Goal: Complete application form

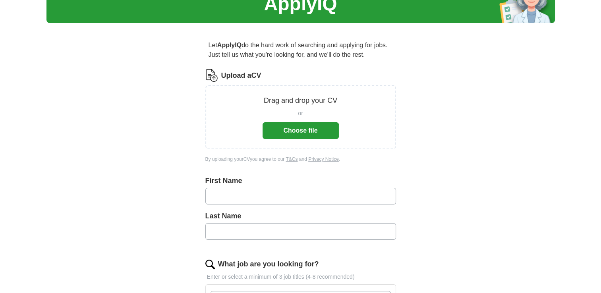
scroll to position [40, 0]
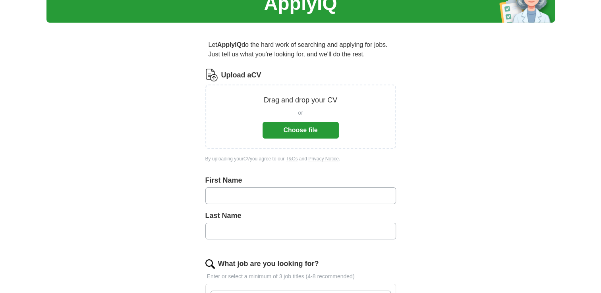
click at [296, 130] on button "Choose file" at bounding box center [301, 130] width 76 height 17
click at [296, 137] on button "Choose file" at bounding box center [301, 130] width 76 height 17
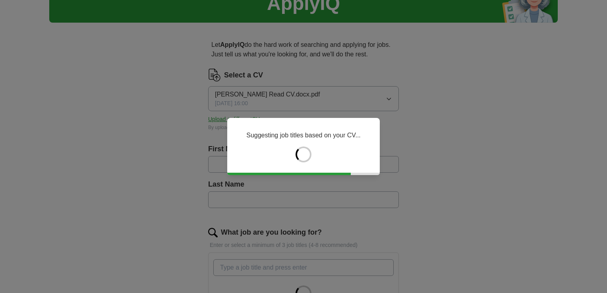
type input "******"
type input "****"
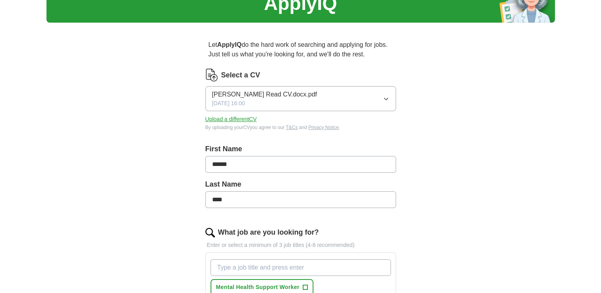
click at [271, 164] on input "******" at bounding box center [300, 164] width 191 height 17
click at [456, 184] on div "ApplyIQ Let ApplyIQ do the hard work of searching and applying for jobs. Just t…" at bounding box center [300, 284] width 508 height 598
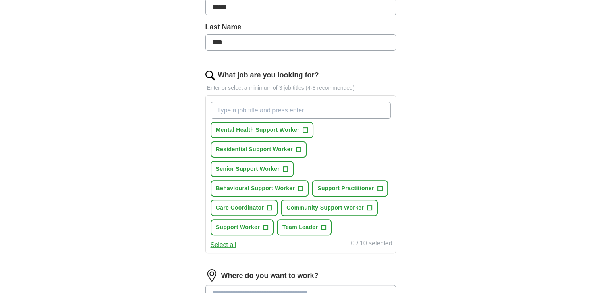
scroll to position [199, 0]
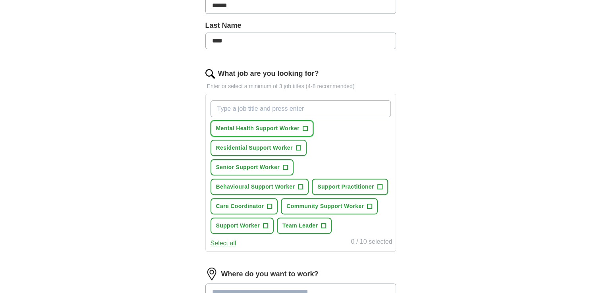
click at [305, 128] on span "+" at bounding box center [305, 129] width 5 height 6
click at [287, 109] on input "What job are you looking for?" at bounding box center [301, 109] width 180 height 17
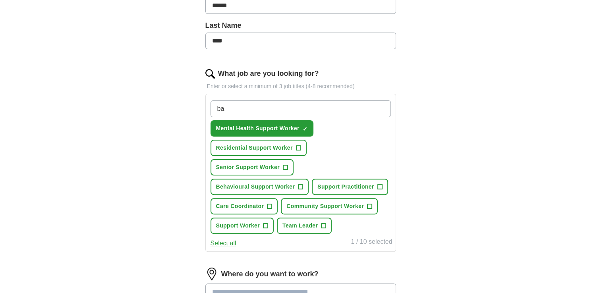
type input "bar"
click at [0, 0] on span "×" at bounding box center [0, 0] width 0 height 0
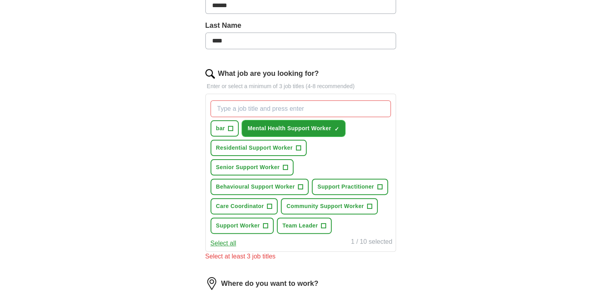
click at [0, 0] on span "×" at bounding box center [0, 0] width 0 height 0
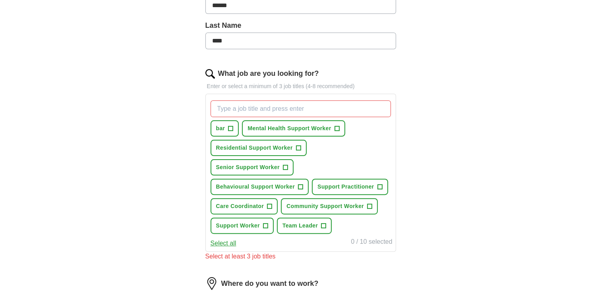
click at [286, 107] on input "What job are you looking for?" at bounding box center [301, 109] width 180 height 17
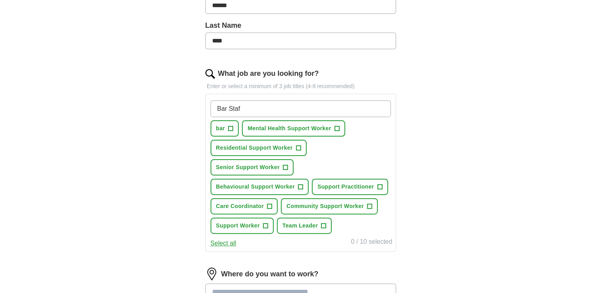
type input "Bar Staff"
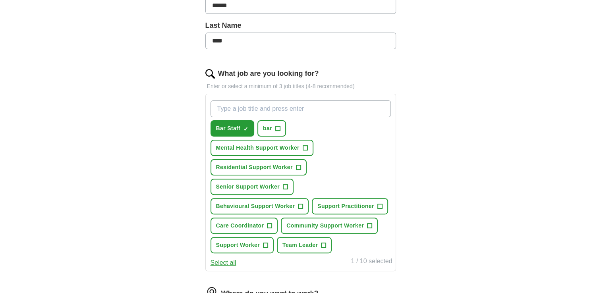
click at [307, 110] on input "What job are you looking for?" at bounding box center [301, 109] width 180 height 17
type input "Probation Officer"
click at [278, 113] on input "Probation Officer" at bounding box center [301, 109] width 180 height 17
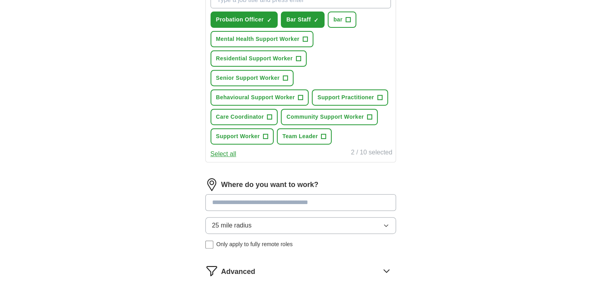
scroll to position [318, 0]
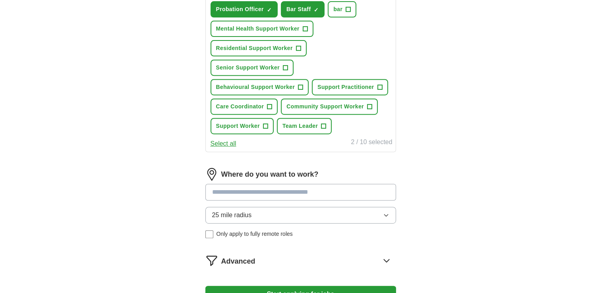
click at [295, 207] on div "Where do you want to work? 25 mile radius Only apply to fully remote roles" at bounding box center [300, 206] width 191 height 77
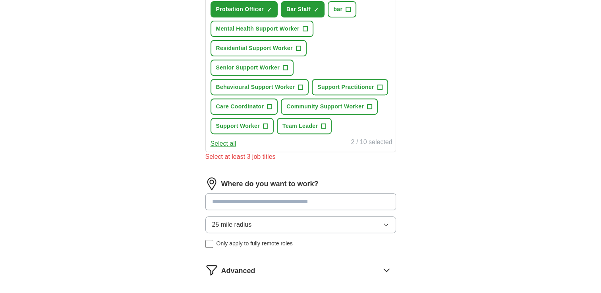
click at [287, 221] on button "25 mile radius" at bounding box center [300, 225] width 191 height 17
click at [281, 227] on button "25 mile radius" at bounding box center [300, 225] width 191 height 17
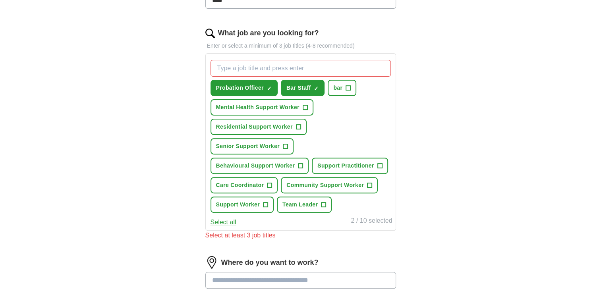
scroll to position [238, 0]
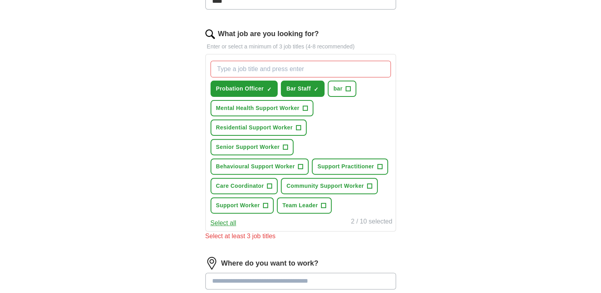
click at [297, 68] on input "What job are you looking for?" at bounding box center [301, 69] width 180 height 17
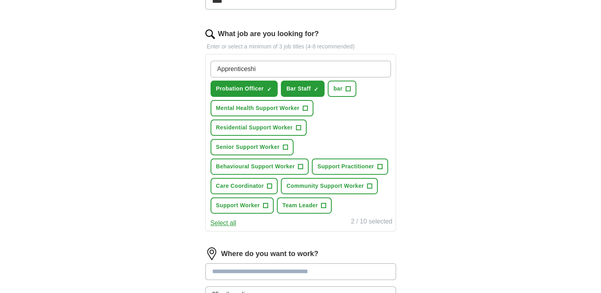
type input "Apprenticeship"
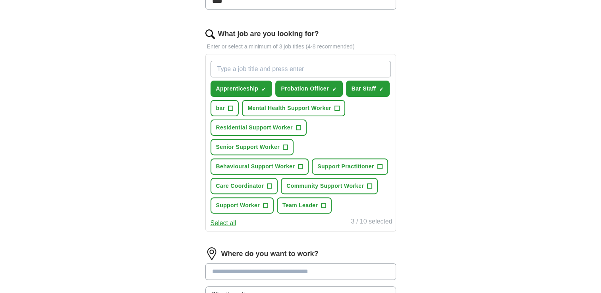
click at [310, 67] on input "What job are you looking for?" at bounding box center [301, 69] width 180 height 17
type input "Night Shift"
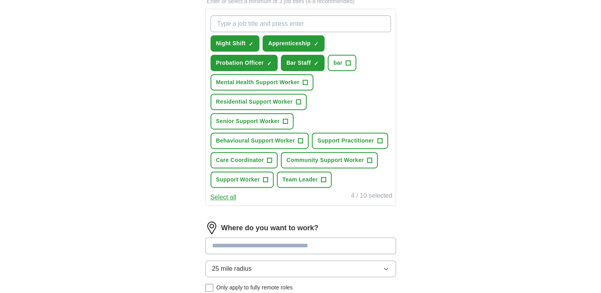
scroll to position [397, 0]
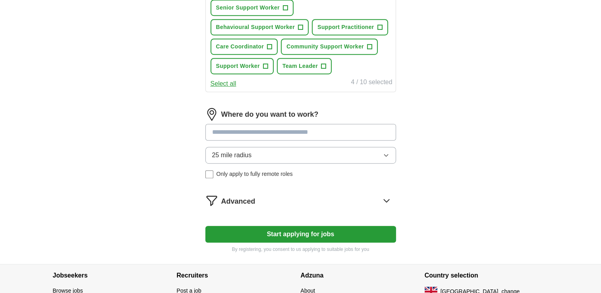
click at [311, 129] on input at bounding box center [300, 132] width 191 height 17
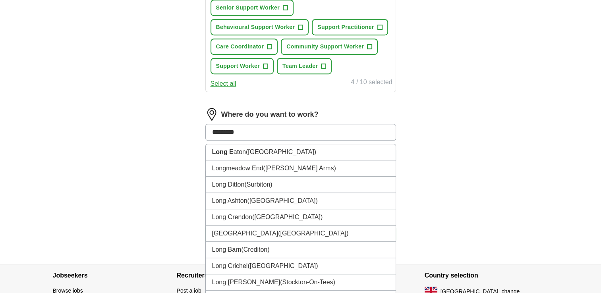
type input "**********"
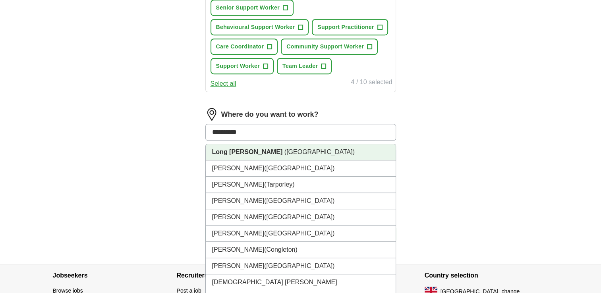
click at [310, 150] on li "Long [PERSON_NAME] ([GEOGRAPHIC_DATA])" at bounding box center [301, 152] width 190 height 16
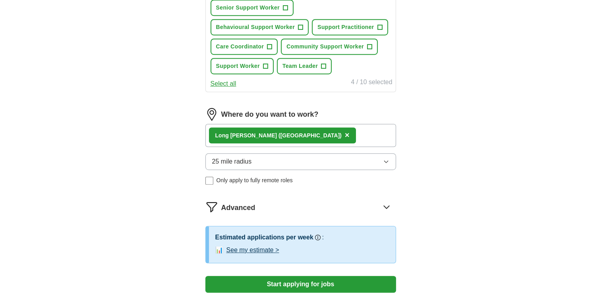
click at [333, 158] on button "25 mile radius" at bounding box center [300, 161] width 191 height 17
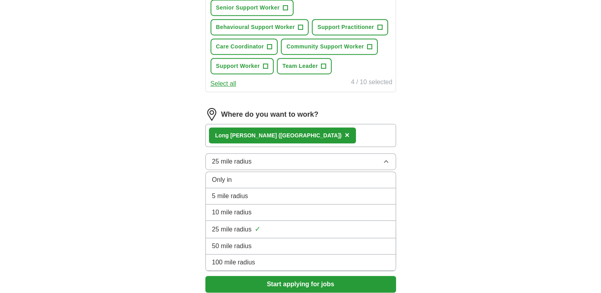
click at [276, 211] on div "10 mile radius" at bounding box center [300, 213] width 177 height 10
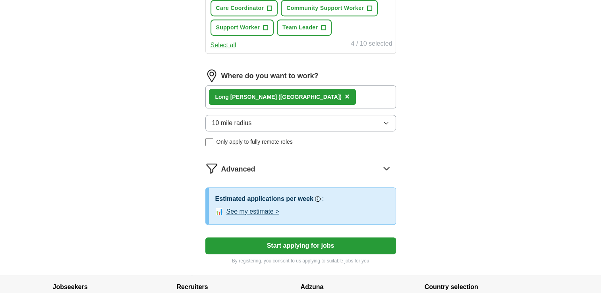
scroll to position [437, 0]
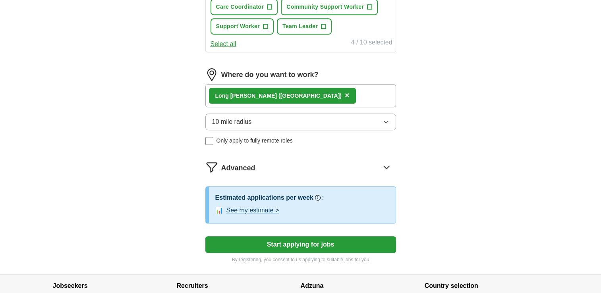
click at [275, 209] on button "See my estimate >" at bounding box center [252, 211] width 53 height 10
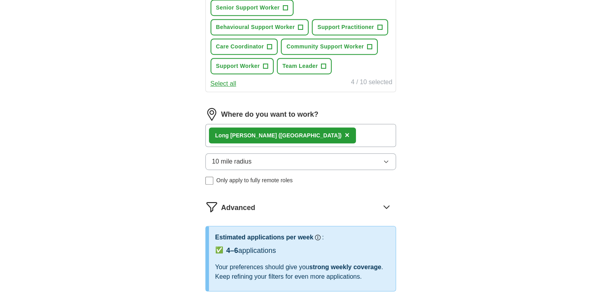
scroll to position [238, 0]
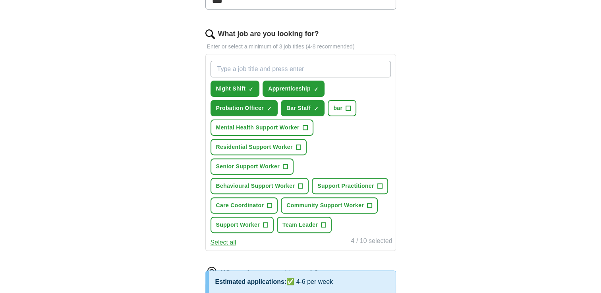
click at [306, 70] on input "What job are you looking for?" at bounding box center [301, 69] width 180 height 17
type input "Research Support Assistant"
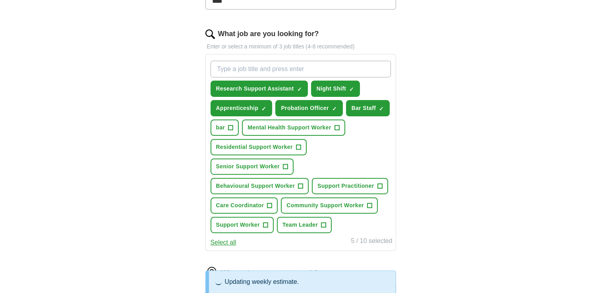
click at [312, 66] on input "What job are you looking for?" at bounding box center [301, 69] width 180 height 17
type input "Retail Worker"
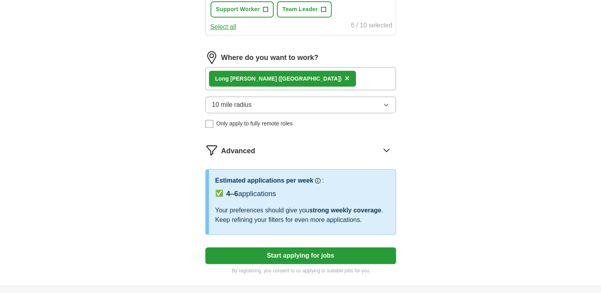
scroll to position [477, 0]
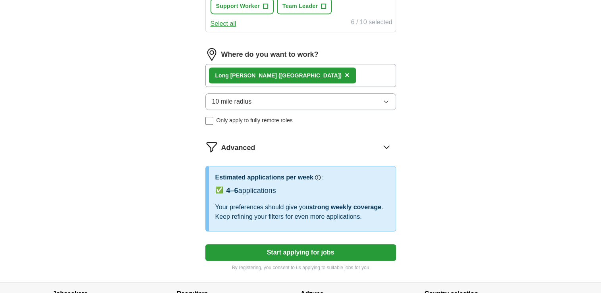
click at [394, 141] on div "Advanced" at bounding box center [308, 147] width 175 height 13
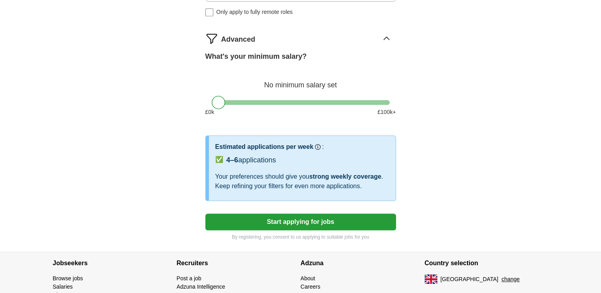
scroll to position [596, 0]
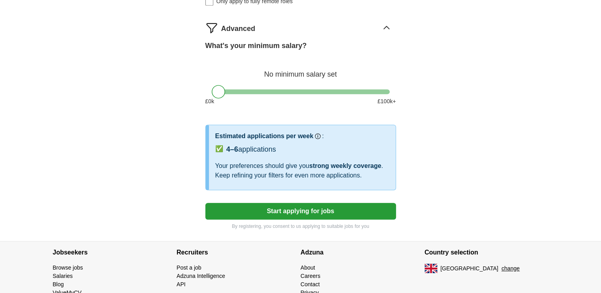
click at [287, 168] on div "Your preferences should give you strong weekly coverage . Keep refining your fi…" at bounding box center [302, 170] width 174 height 19
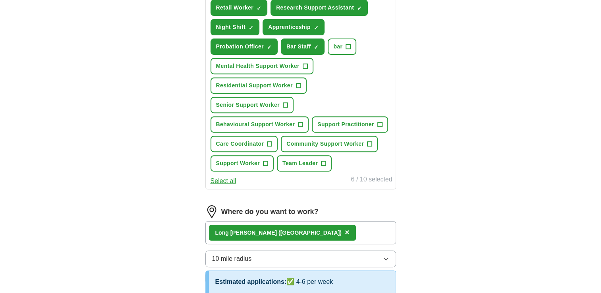
scroll to position [318, 0]
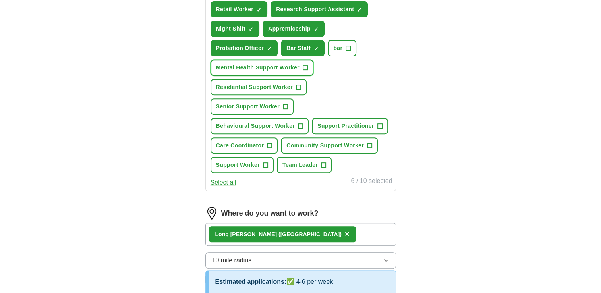
click at [305, 67] on span "+" at bounding box center [305, 68] width 5 height 6
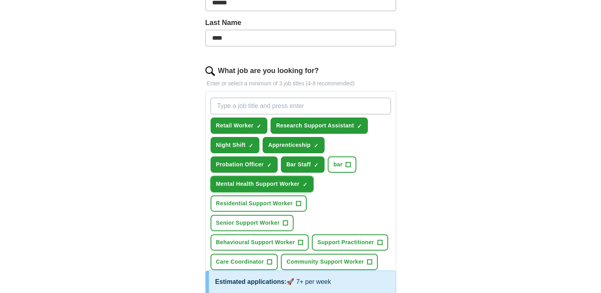
scroll to position [199, 0]
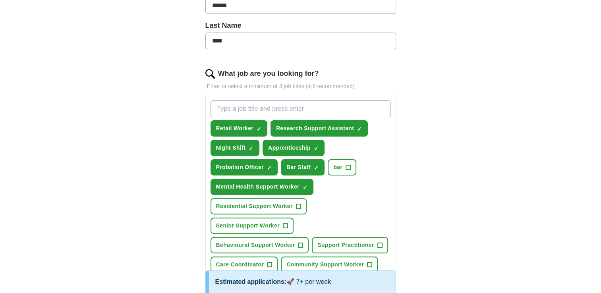
click at [368, 109] on input "What job are you looking for?" at bounding box center [301, 109] width 180 height 17
type input "IT Support Apprentice"
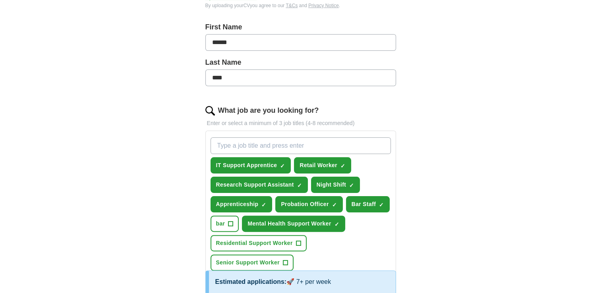
scroll to position [159, 0]
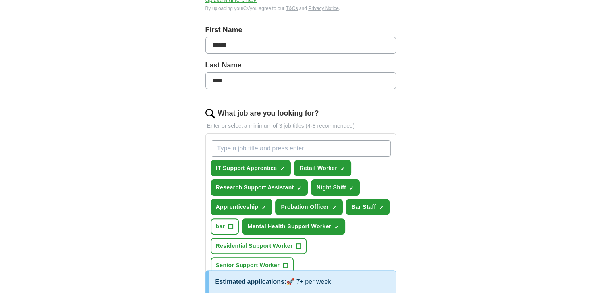
click at [291, 151] on input "What job are you looking for?" at bounding box center [301, 148] width 180 height 17
type input "H"
type input "HR"
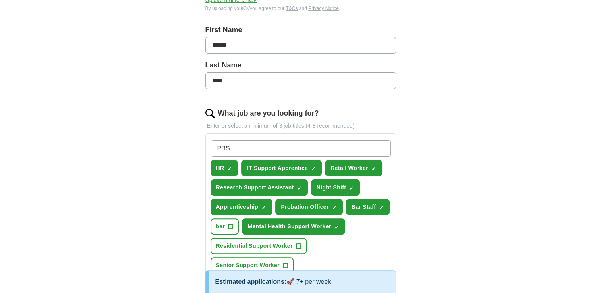
type input "PBSL"
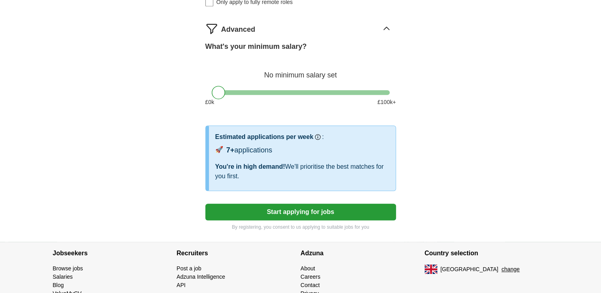
scroll to position [636, 0]
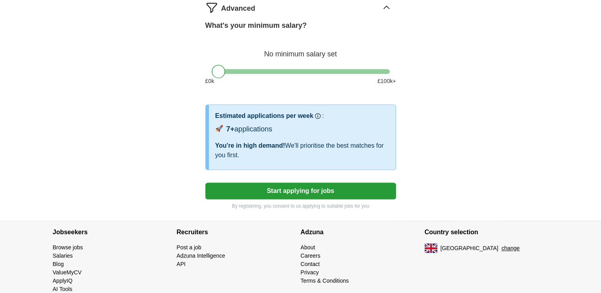
click at [334, 183] on button "Start applying for jobs" at bounding box center [300, 191] width 191 height 17
select select "**"
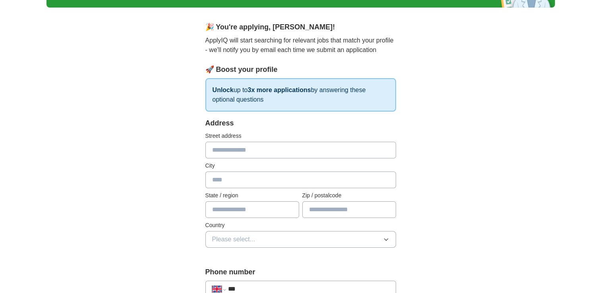
scroll to position [0, 0]
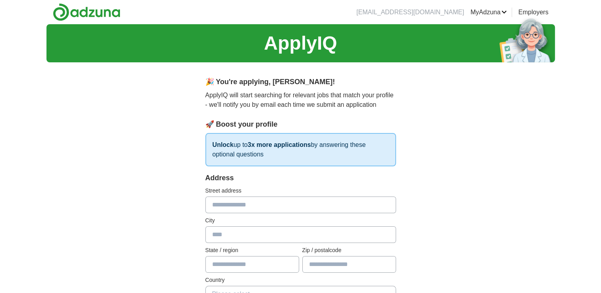
click at [329, 205] on input "text" at bounding box center [300, 205] width 191 height 17
type input "**********"
type input "*******"
type input "********"
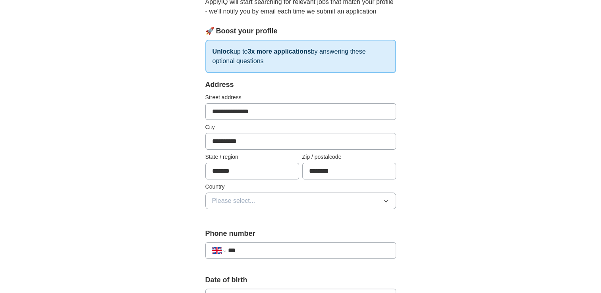
scroll to position [119, 0]
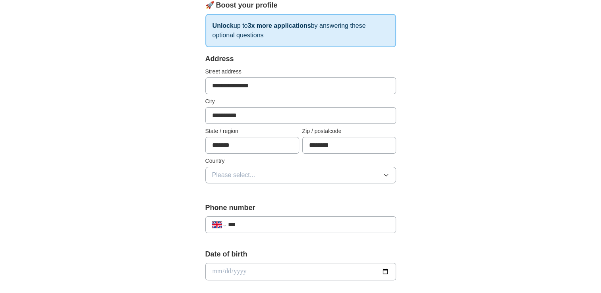
click at [328, 175] on button "Please select..." at bounding box center [300, 175] width 191 height 17
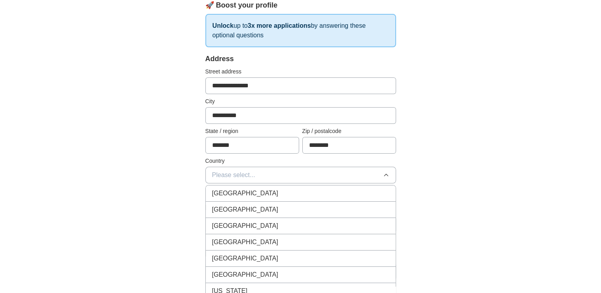
click at [305, 189] on div "[GEOGRAPHIC_DATA]" at bounding box center [300, 194] width 177 height 10
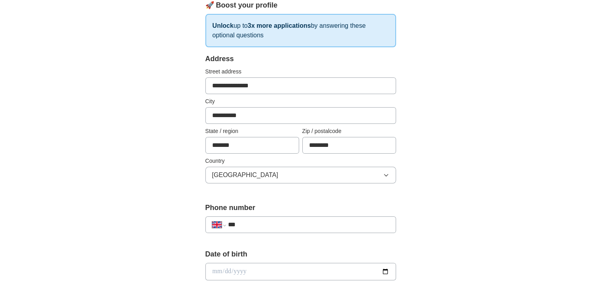
click at [290, 224] on input "***" at bounding box center [308, 225] width 161 height 10
type input "**********"
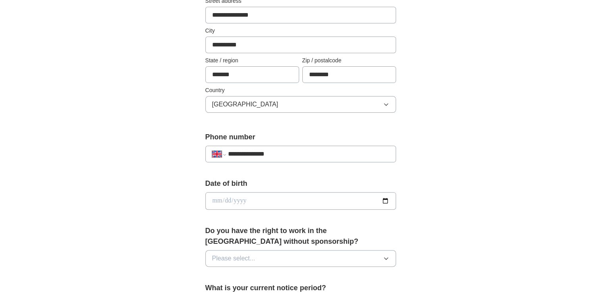
scroll to position [199, 0]
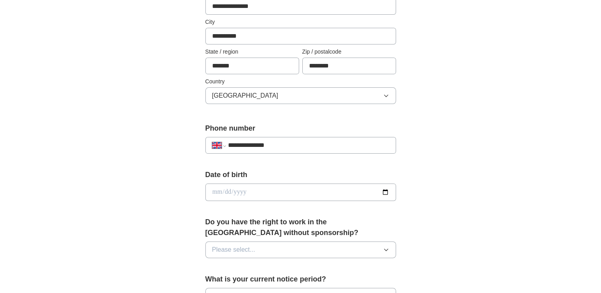
click at [253, 196] on input "date" at bounding box center [300, 192] width 191 height 17
click at [235, 192] on input "date" at bounding box center [300, 192] width 191 height 17
click at [211, 191] on input "date" at bounding box center [300, 192] width 191 height 17
click at [216, 189] on input "date" at bounding box center [300, 192] width 191 height 17
type input "**********"
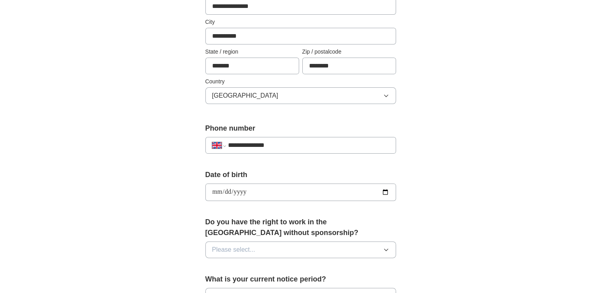
click at [265, 247] on button "Please select..." at bounding box center [300, 250] width 191 height 17
click at [241, 268] on div "Yes" at bounding box center [300, 268] width 177 height 10
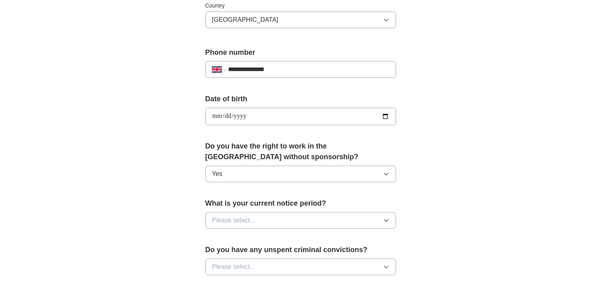
scroll to position [278, 0]
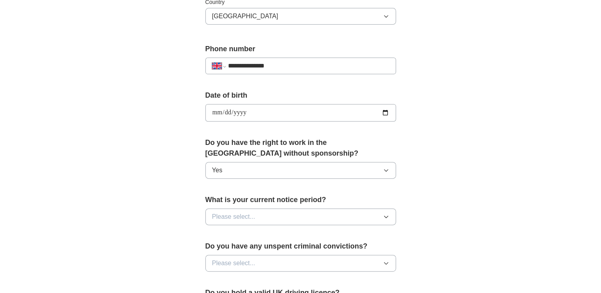
click at [299, 212] on button "Please select..." at bounding box center [300, 217] width 191 height 17
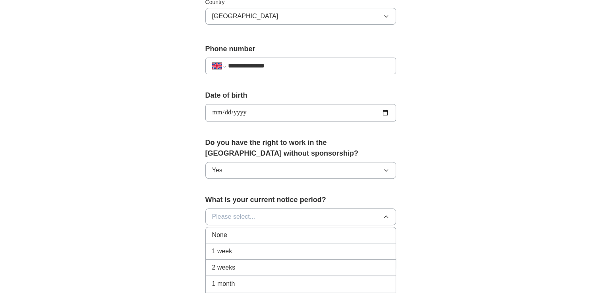
click at [283, 234] on div "None" at bounding box center [300, 235] width 177 height 10
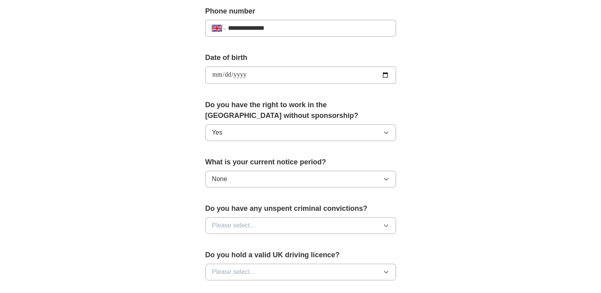
scroll to position [318, 0]
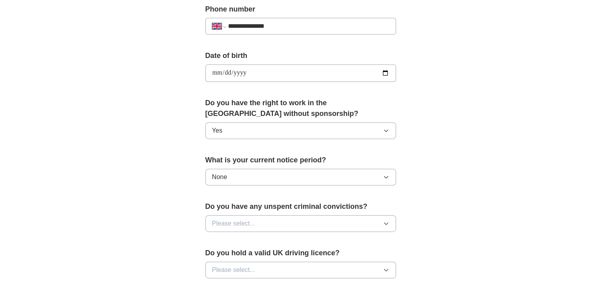
click at [284, 223] on button "Please select..." at bounding box center [300, 223] width 191 height 17
click at [253, 255] on div "No" at bounding box center [300, 258] width 177 height 10
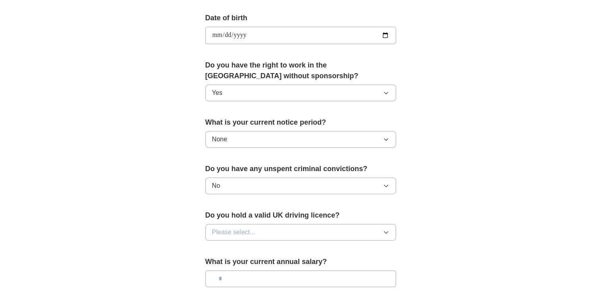
scroll to position [358, 0]
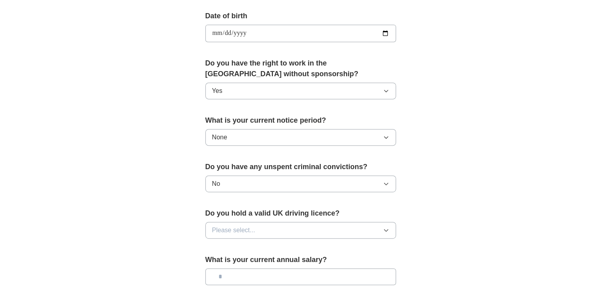
click at [261, 232] on button "Please select..." at bounding box center [300, 230] width 191 height 17
click at [248, 257] on li "No" at bounding box center [301, 265] width 190 height 16
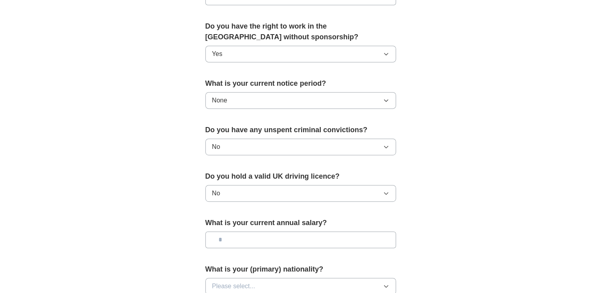
scroll to position [397, 0]
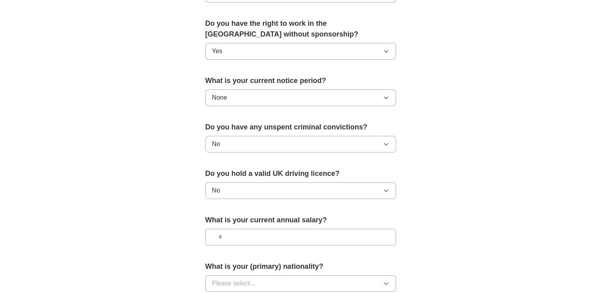
click at [270, 233] on input "text" at bounding box center [300, 237] width 191 height 17
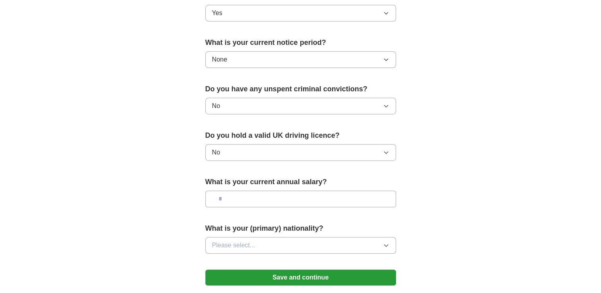
scroll to position [437, 0]
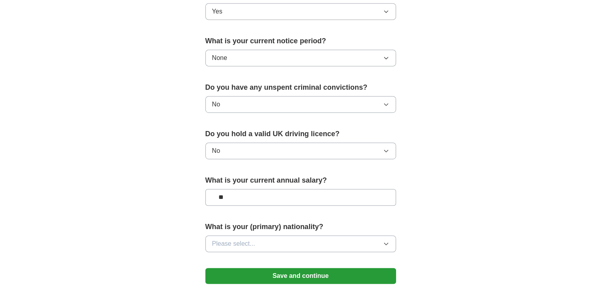
type input "**"
click at [264, 238] on button "Please select..." at bounding box center [300, 244] width 191 height 17
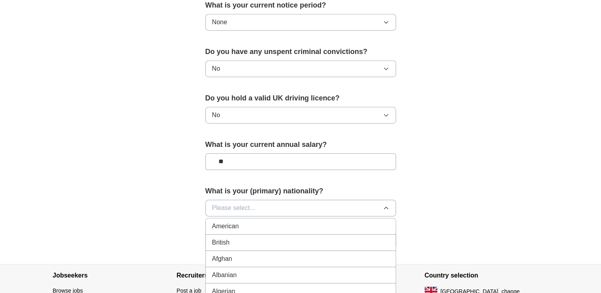
scroll to position [477, 0]
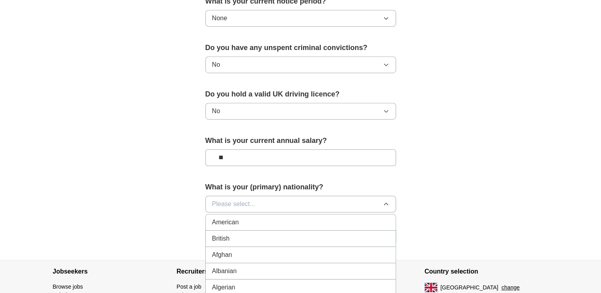
click at [252, 236] on div "British" at bounding box center [300, 239] width 177 height 10
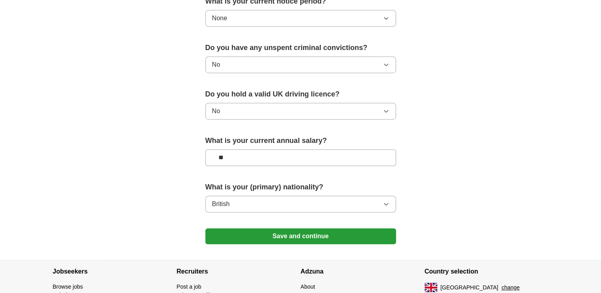
click at [325, 231] on button "Save and continue" at bounding box center [300, 236] width 191 height 16
